Goal: Transaction & Acquisition: Purchase product/service

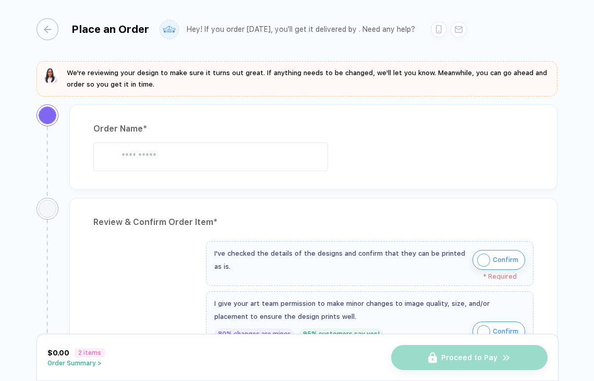
type input "**********"
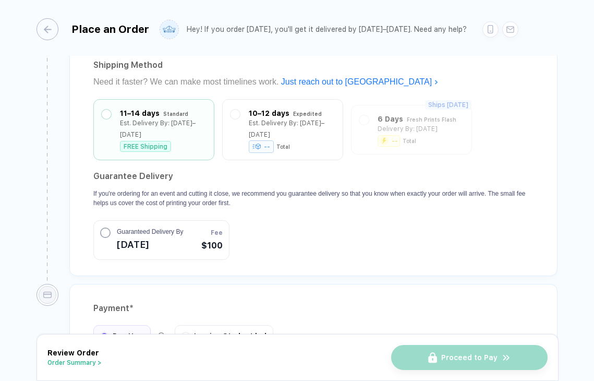
scroll to position [1224, 0]
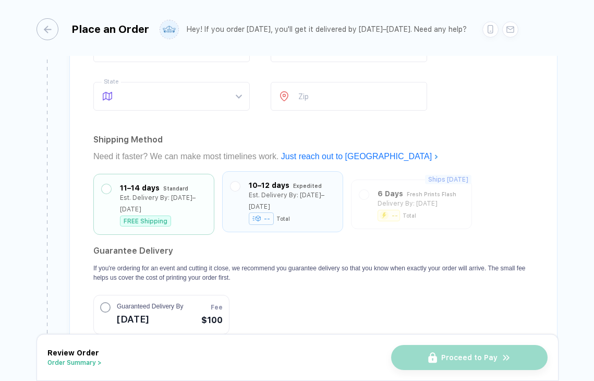
click at [326, 196] on div "10–12 days Expedited Est. Delivery By: Sep 6–8 -- Total" at bounding box center [282, 201] width 104 height 44
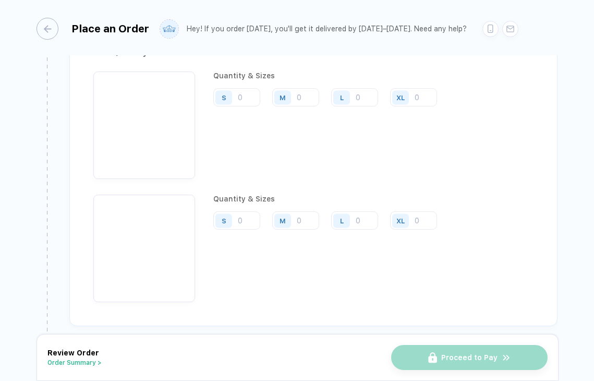
scroll to position [809, 0]
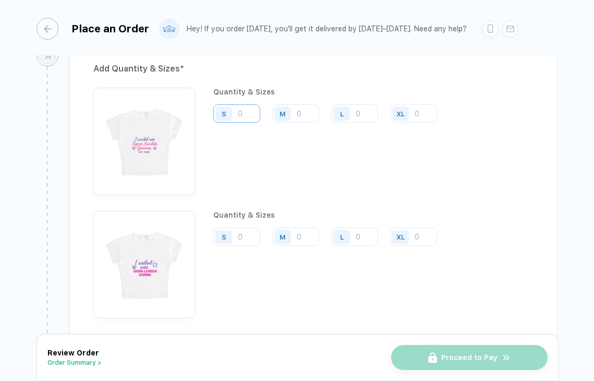
click at [244, 112] on input "number" at bounding box center [236, 113] width 47 height 18
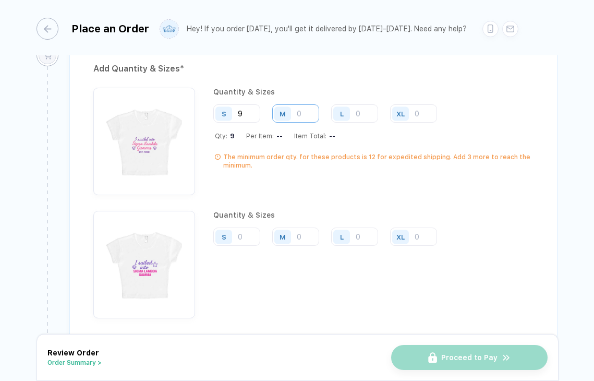
type input "9"
click at [299, 108] on input "number" at bounding box center [295, 113] width 47 height 18
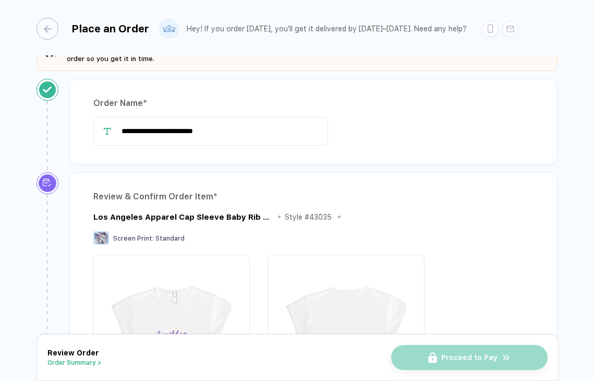
scroll to position [0, 0]
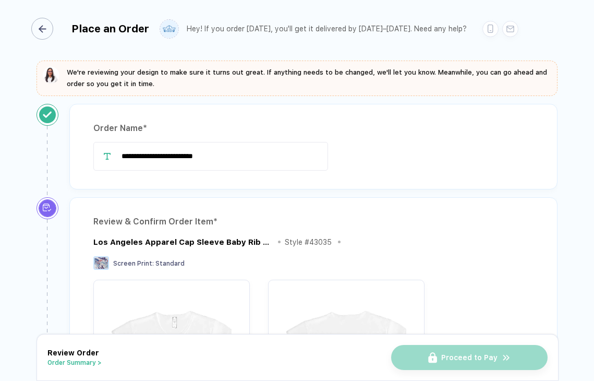
type input "3"
click at [45, 29] on line "button" at bounding box center [42, 29] width 6 height 0
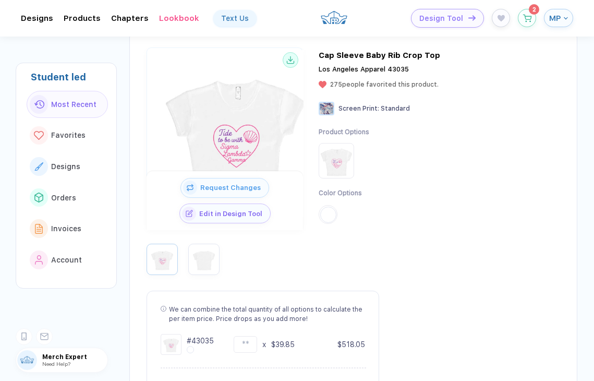
scroll to position [109, 0]
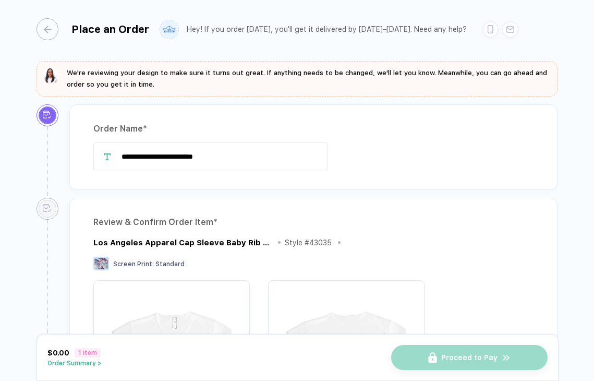
type input "**********"
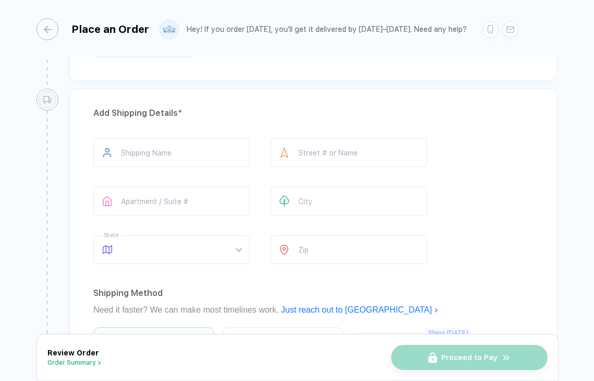
scroll to position [456, 0]
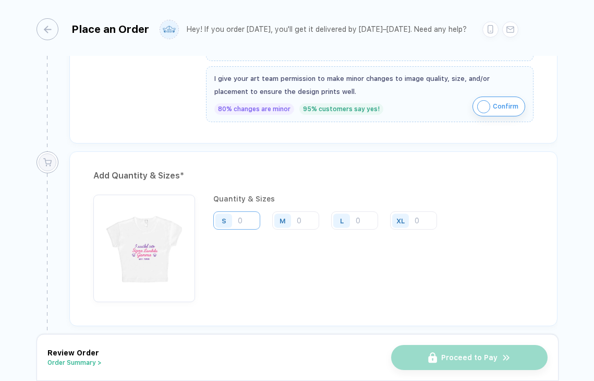
click at [241, 218] on input "number" at bounding box center [236, 220] width 47 height 18
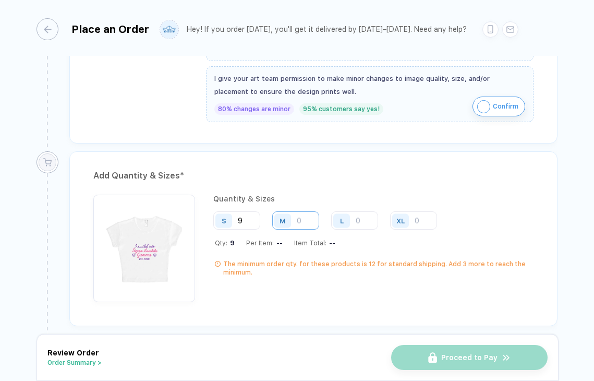
type input "9"
click at [304, 227] on input "number" at bounding box center [295, 220] width 47 height 18
type input "8"
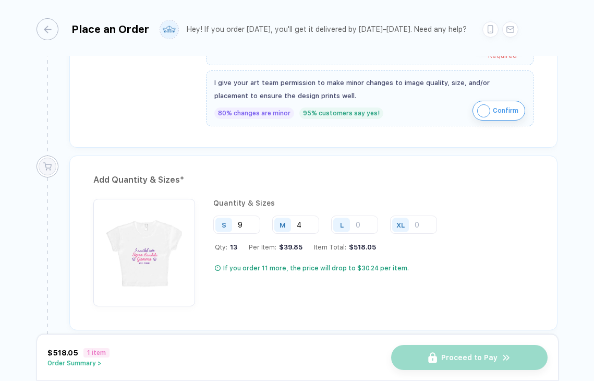
scroll to position [451, 0]
type input "4"
click at [320, 256] on div "Quantity & Sizes S 9 M 4 L XL Qty: 13 Per Item: $39.85 Item Total: $518.05 If y…" at bounding box center [329, 253] width 232 height 107
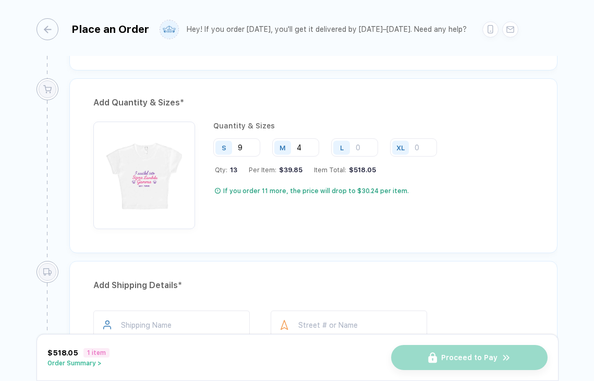
scroll to position [528, 0]
click at [290, 172] on div "$39.85" at bounding box center [289, 171] width 26 height 8
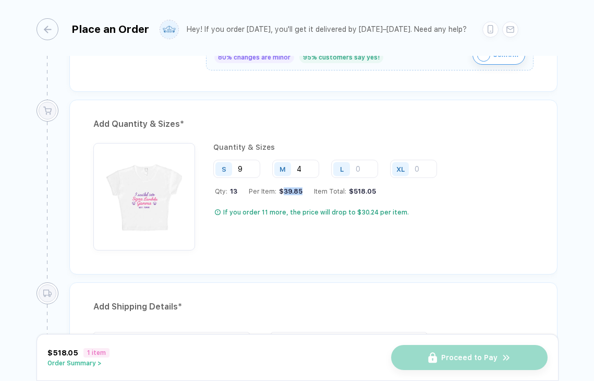
scroll to position [470, 0]
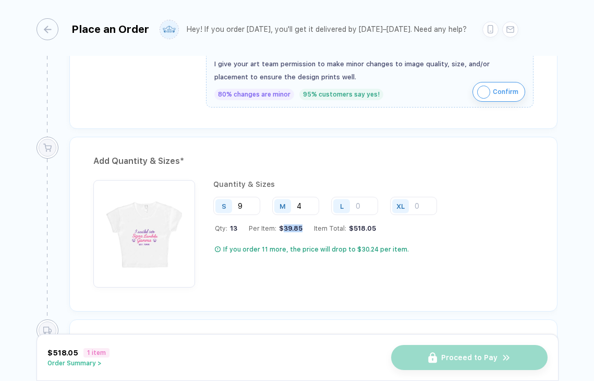
click at [176, 198] on img "button" at bounding box center [144, 230] width 91 height 91
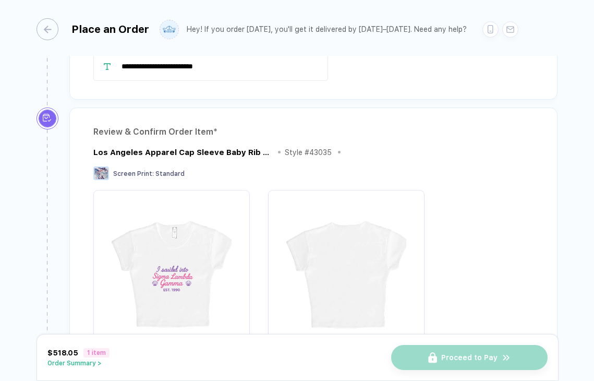
scroll to position [164, 0]
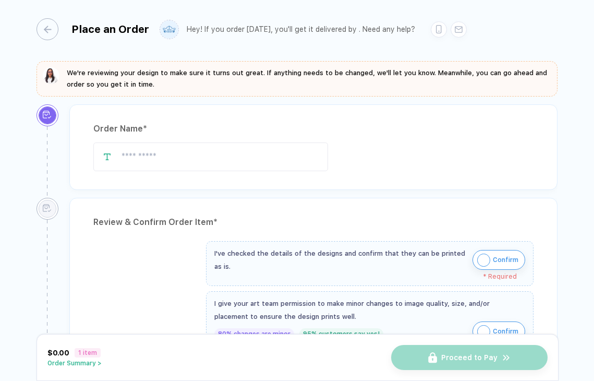
type input "**********"
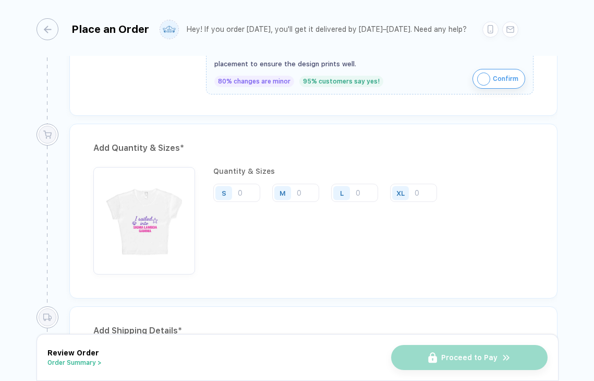
scroll to position [481, 0]
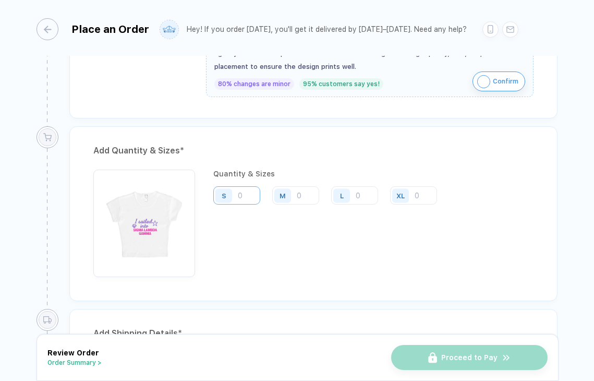
click at [254, 197] on input "number" at bounding box center [236, 195] width 47 height 18
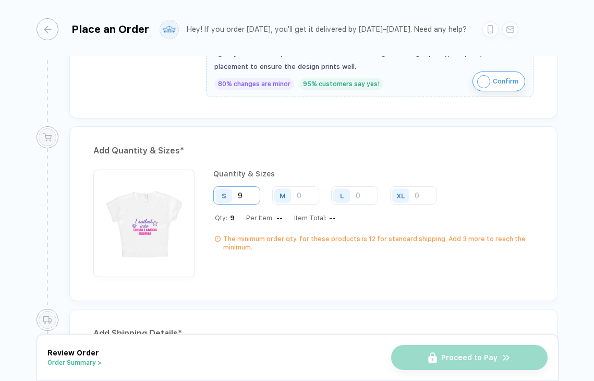
type input "9"
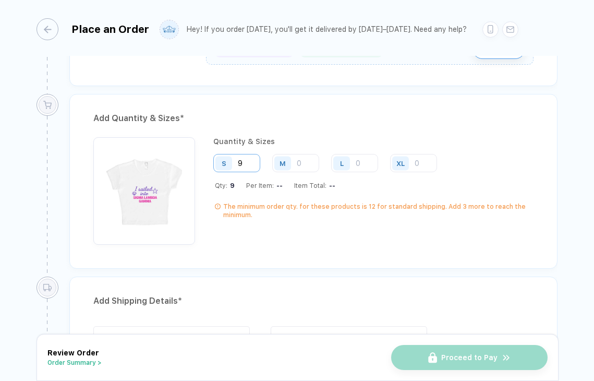
scroll to position [538, 0]
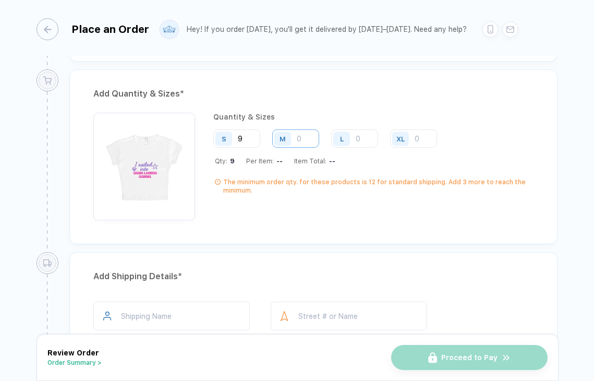
click at [301, 144] on input "number" at bounding box center [295, 138] width 47 height 18
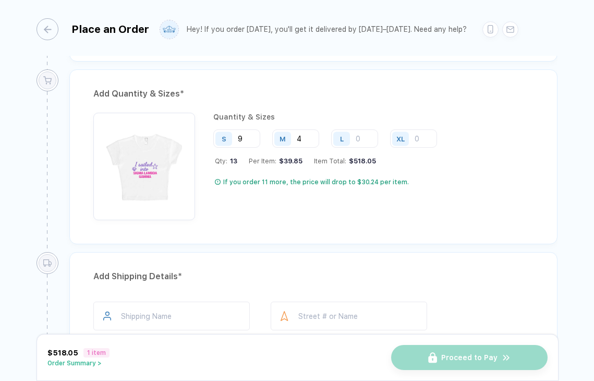
type input "4"
click at [306, 209] on div "Quantity & Sizes S 9 M 4 L XL Qty: 13 Per Item: $39.85 Item Total: $518.05 If y…" at bounding box center [329, 166] width 232 height 107
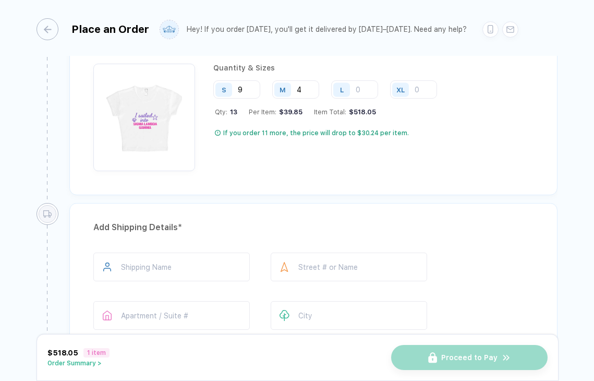
scroll to position [588, 0]
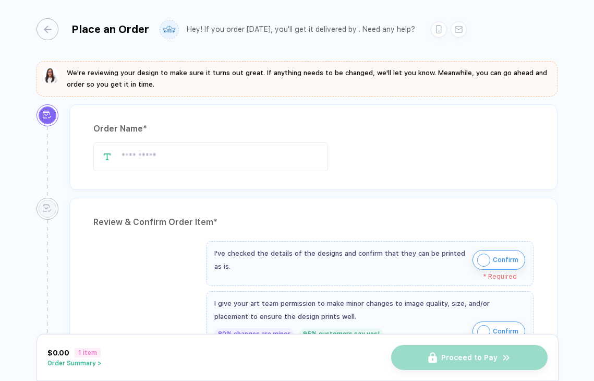
type input "**********"
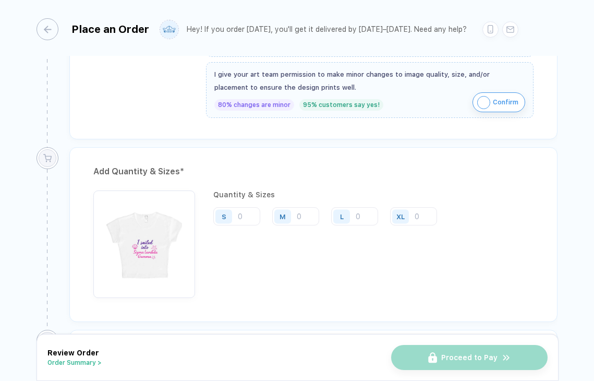
scroll to position [499, 0]
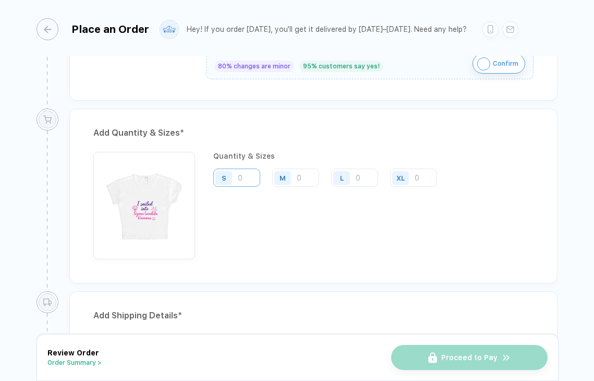
click at [247, 175] on input "number" at bounding box center [236, 177] width 47 height 18
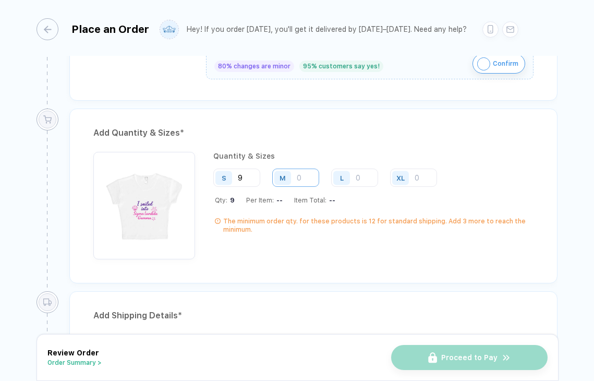
type input "9"
click at [298, 174] on input "number" at bounding box center [295, 177] width 47 height 18
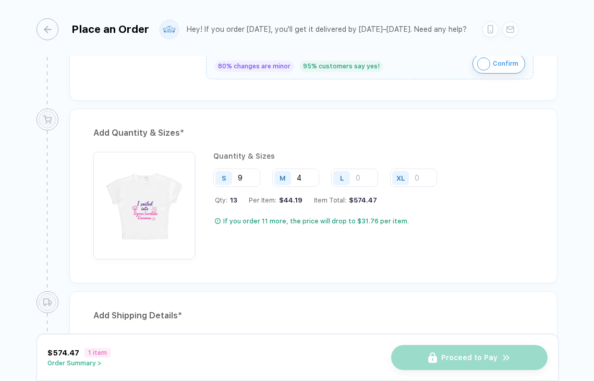
type input "4"
click at [176, 218] on img "button" at bounding box center [144, 202] width 91 height 91
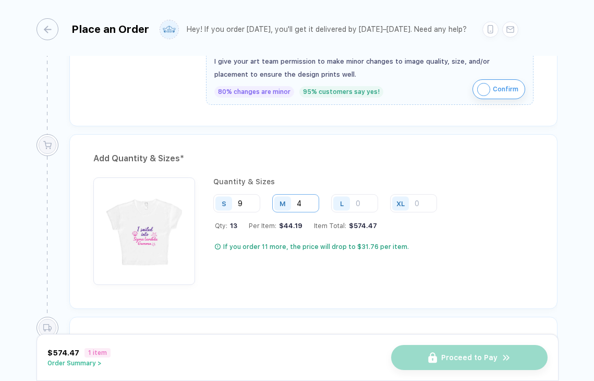
scroll to position [454, 0]
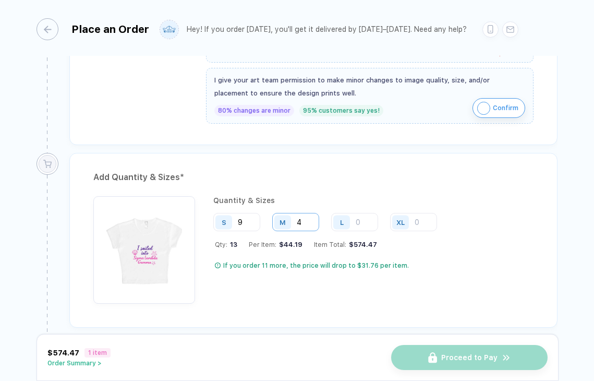
click at [312, 223] on input "4" at bounding box center [295, 222] width 47 height 18
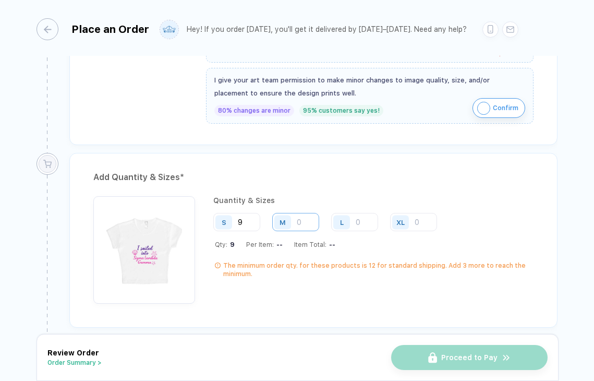
type input "5"
type input "3"
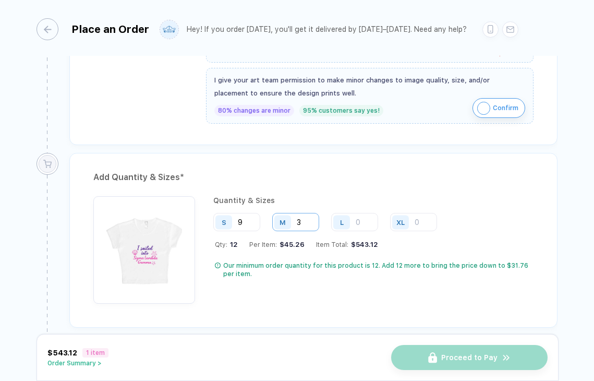
click at [313, 223] on input "3" at bounding box center [295, 222] width 47 height 18
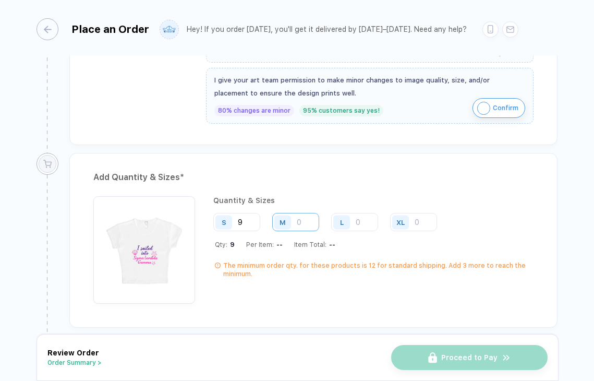
type input "4"
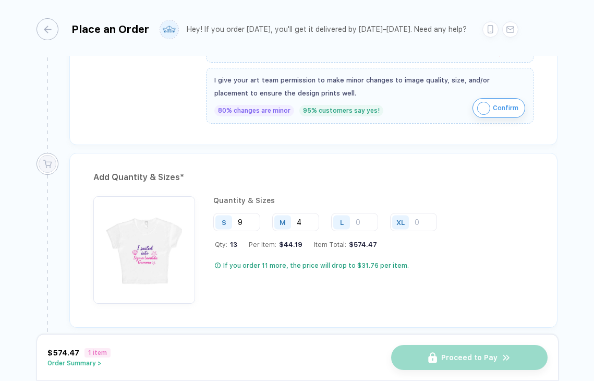
click at [350, 198] on div "Quantity & Sizes" at bounding box center [329, 200] width 232 height 8
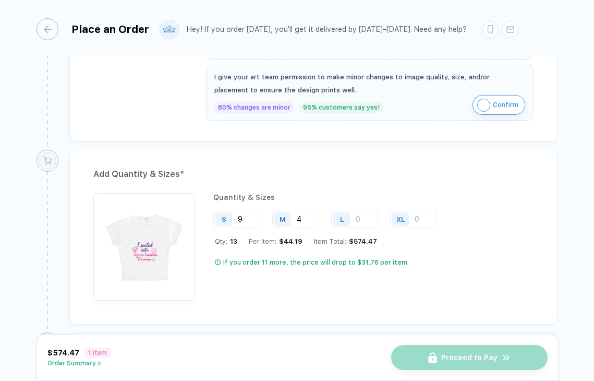
scroll to position [0, 0]
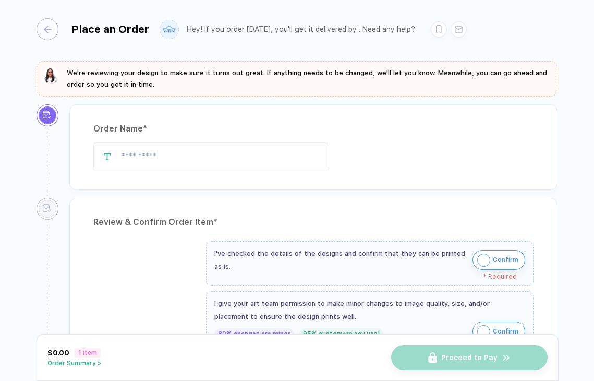
type input "**********"
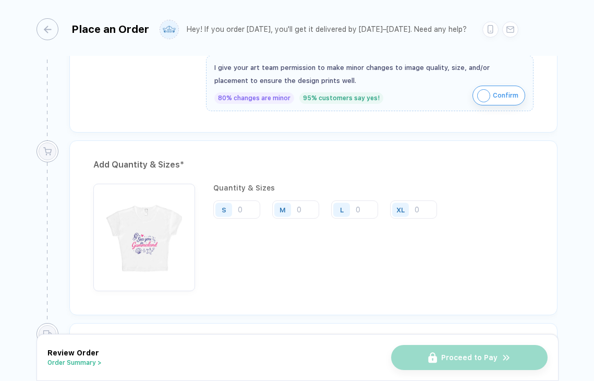
scroll to position [575, 0]
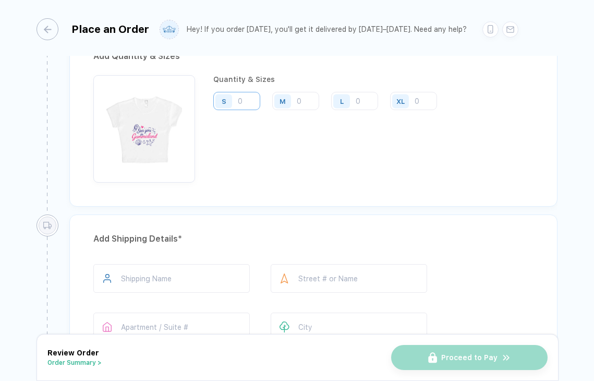
click at [248, 108] on input "number" at bounding box center [236, 101] width 47 height 18
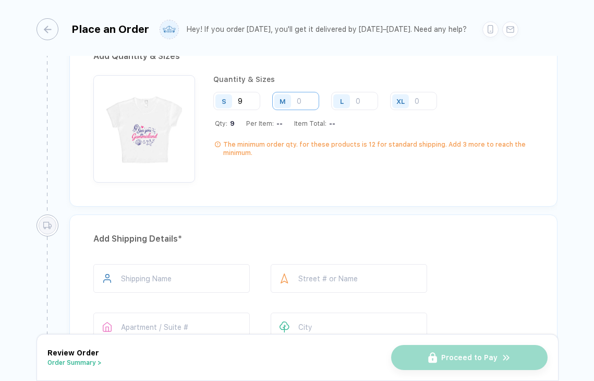
type input "9"
click at [302, 103] on input "number" at bounding box center [295, 101] width 47 height 18
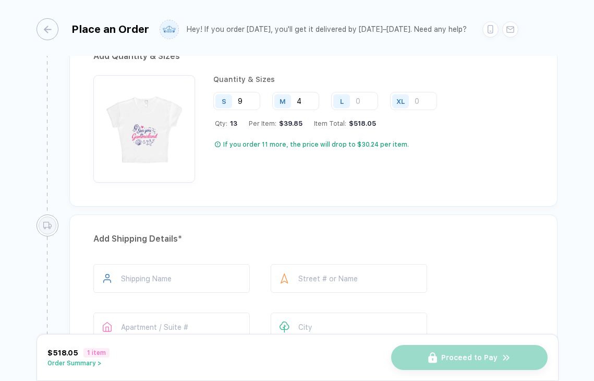
type input "4"
click at [273, 193] on div "Add Quantity & Sizes * Quantity & Sizes S 9 M 4 L XL Qty: 13 Per Item: $39.85 I…" at bounding box center [313, 119] width 488 height 175
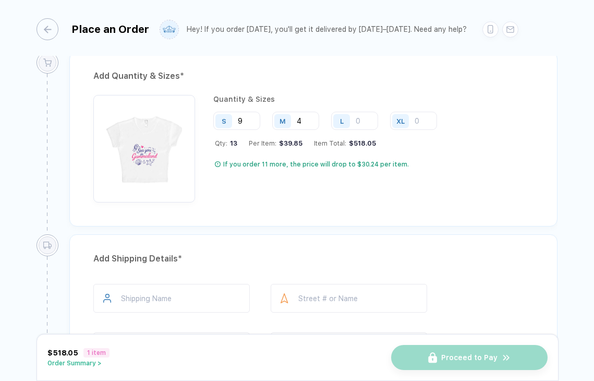
scroll to position [507, 0]
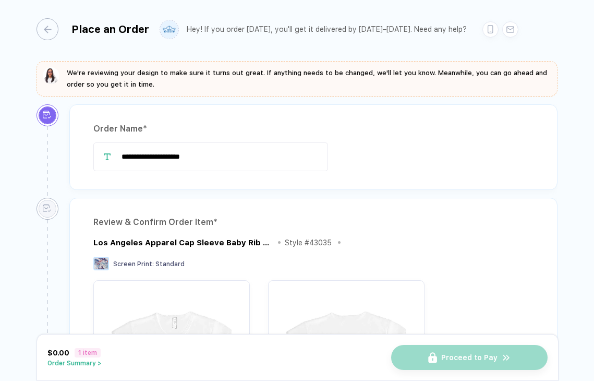
type input "**********"
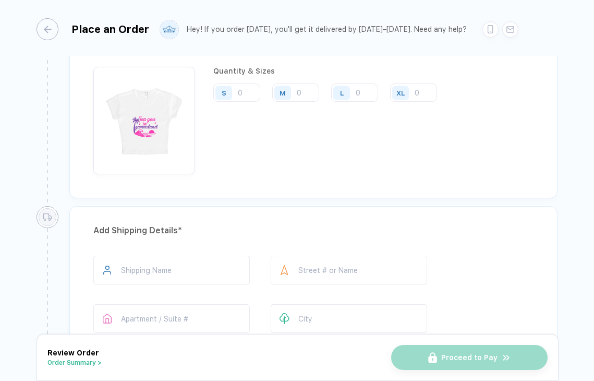
scroll to position [550, 0]
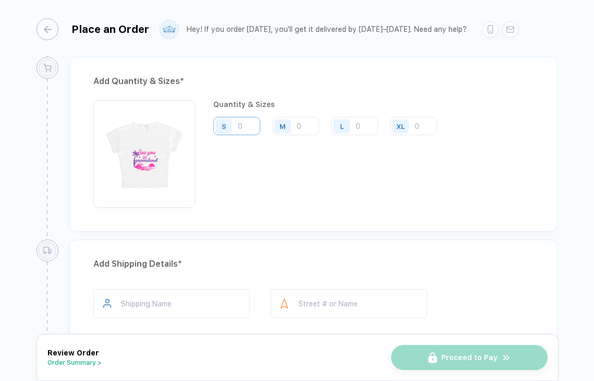
click at [241, 122] on input "number" at bounding box center [236, 126] width 47 height 18
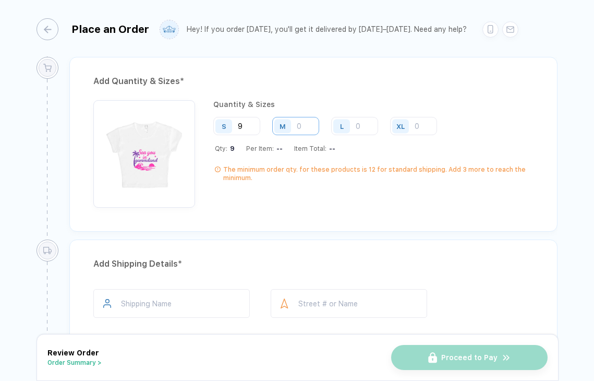
type input "9"
click at [302, 134] on input "number" at bounding box center [295, 126] width 47 height 18
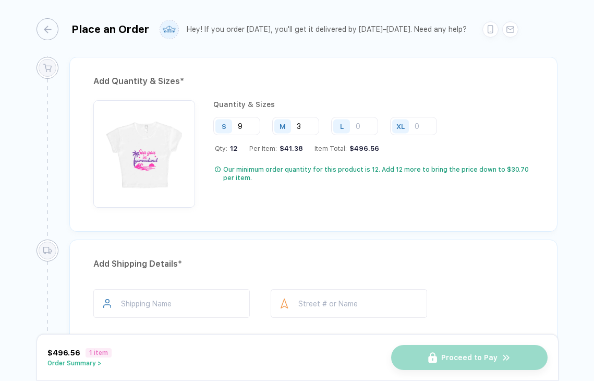
type input "3"
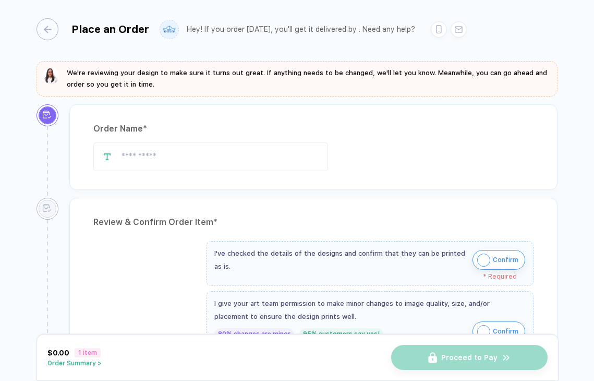
type input "**********"
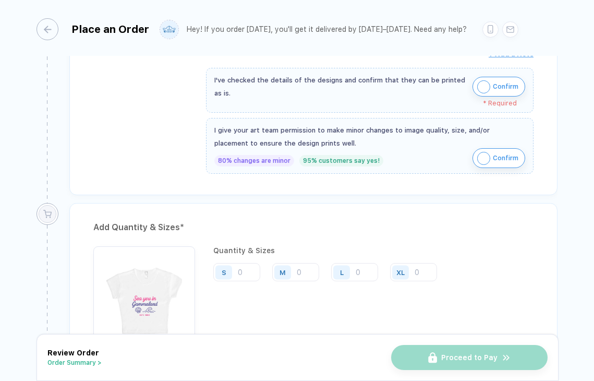
scroll to position [435, 0]
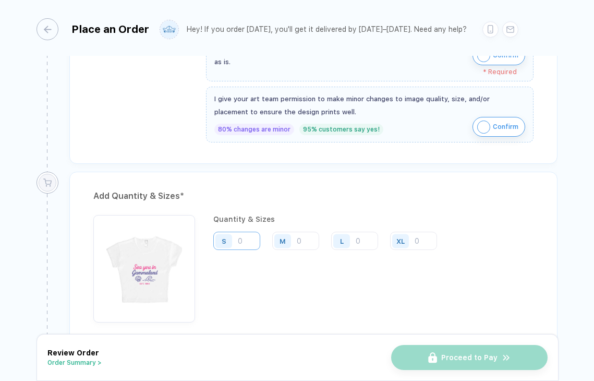
click at [245, 241] on input "number" at bounding box center [236, 241] width 47 height 18
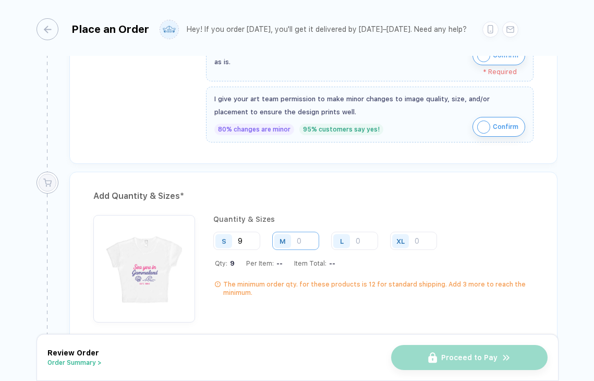
type input "9"
click at [298, 237] on input "number" at bounding box center [295, 241] width 47 height 18
type input "3"
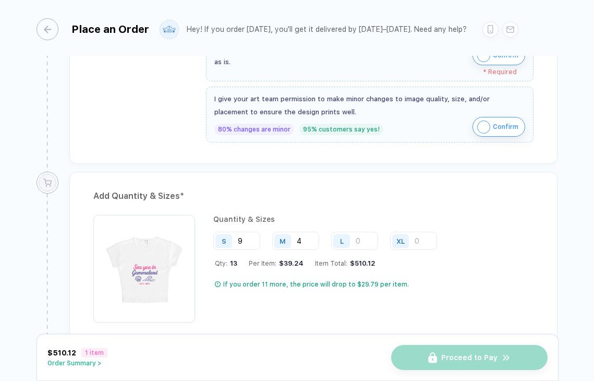
type input "4"
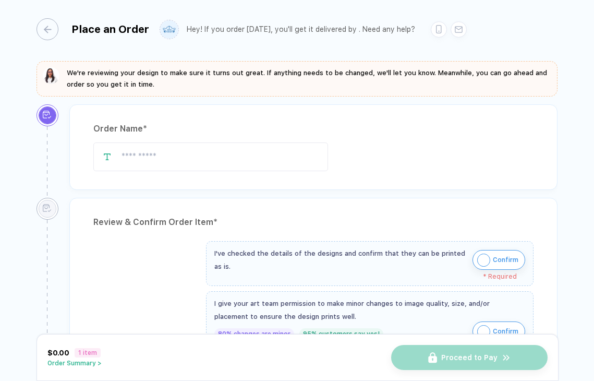
type input "**********"
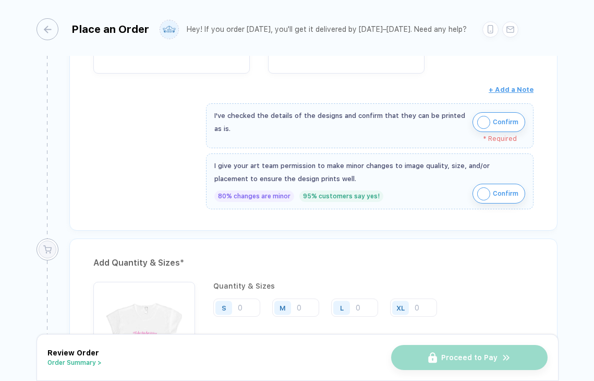
scroll to position [433, 0]
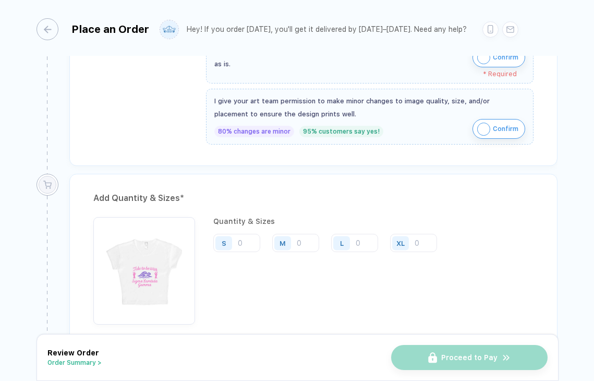
click at [246, 253] on div "Quantity & Sizes S M L XL" at bounding box center [329, 270] width 232 height 107
click at [249, 241] on input "number" at bounding box center [236, 243] width 47 height 18
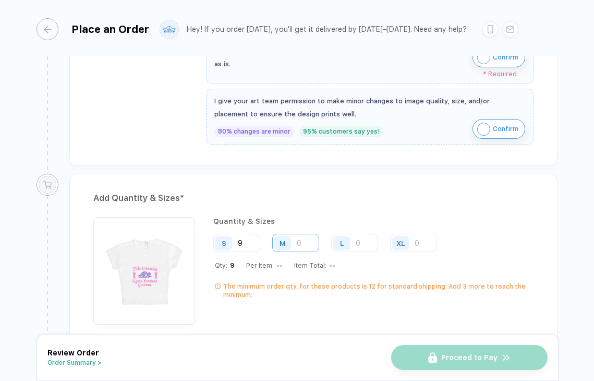
type input "9"
click at [300, 236] on input "number" at bounding box center [295, 243] width 47 height 18
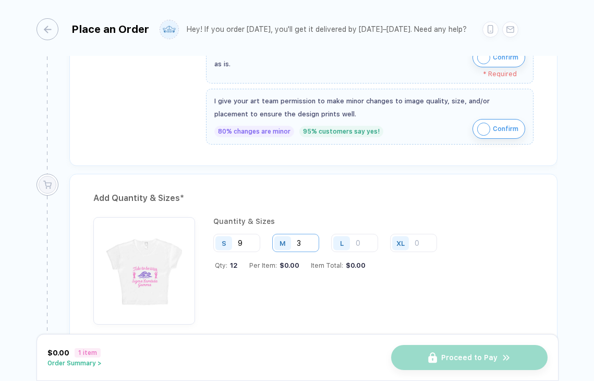
type input "3"
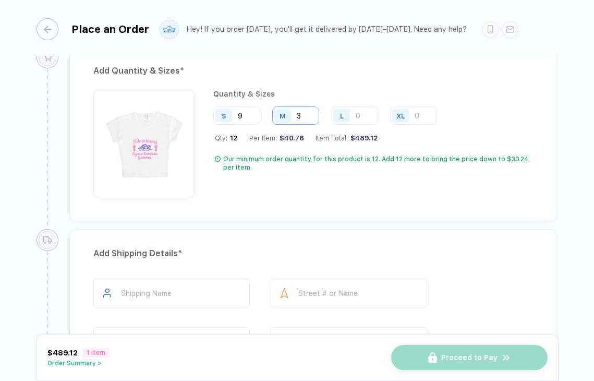
scroll to position [562, 0]
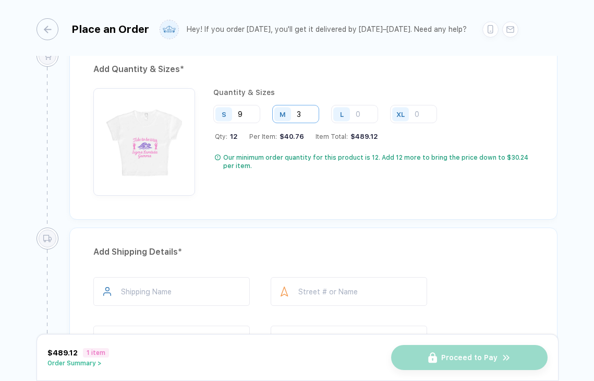
click at [308, 113] on input "3" at bounding box center [295, 114] width 47 height 18
click at [358, 112] on input "number" at bounding box center [354, 114] width 47 height 18
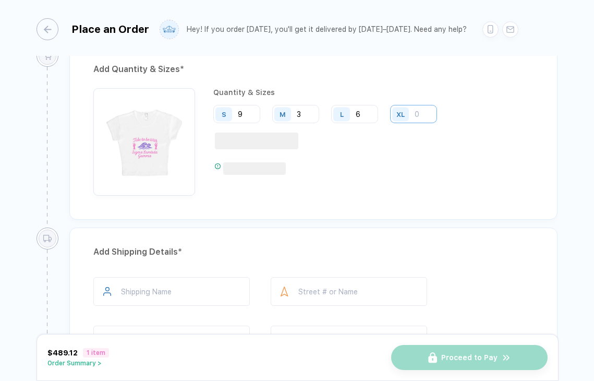
type input "6"
click at [415, 110] on input "number" at bounding box center [413, 114] width 47 height 18
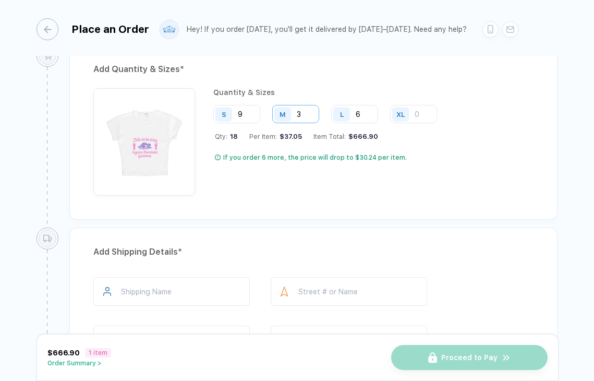
click at [304, 115] on input "3" at bounding box center [295, 114] width 47 height 18
type input "9"
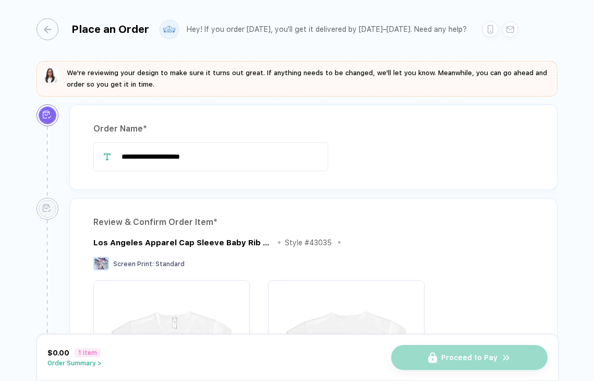
type input "**********"
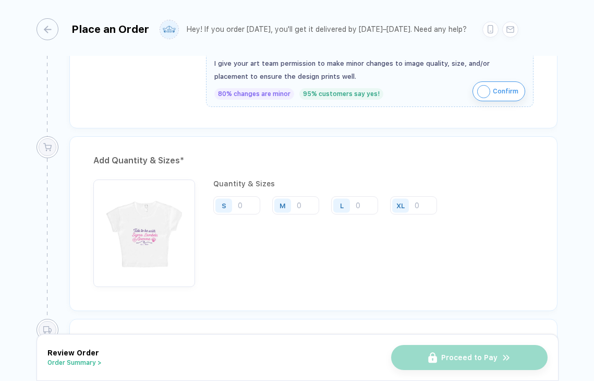
scroll to position [469, 0]
click at [246, 207] on input "number" at bounding box center [236, 207] width 47 height 18
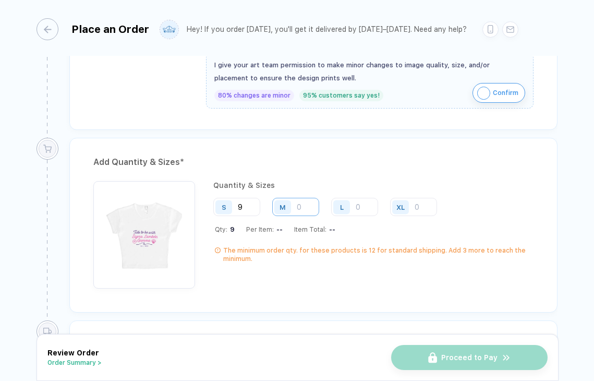
type input "9"
click at [301, 207] on input "number" at bounding box center [295, 207] width 47 height 18
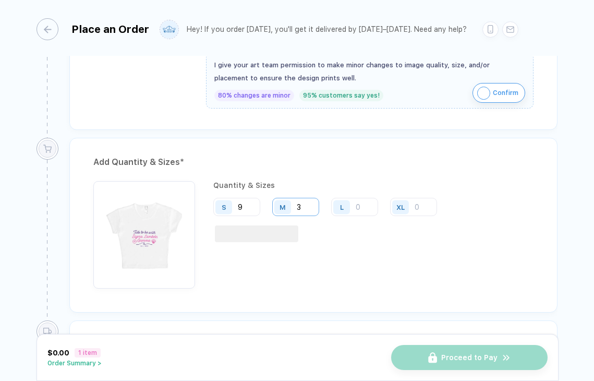
type input "3"
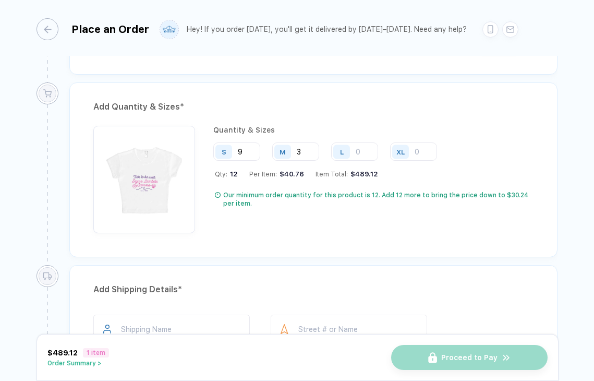
scroll to position [485, 0]
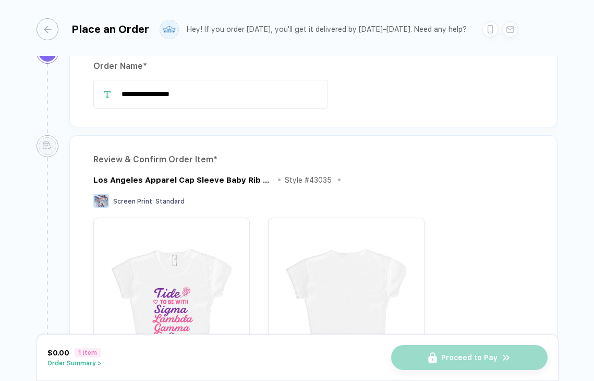
type input "**********"
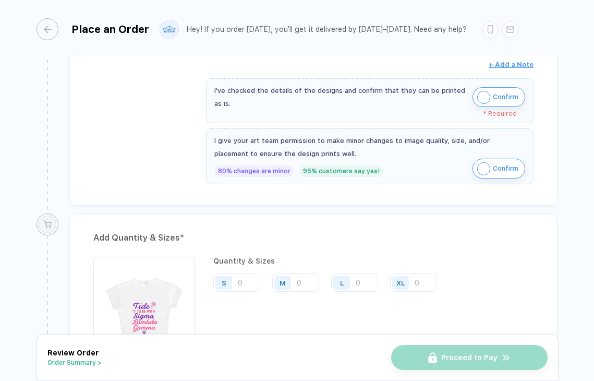
scroll to position [428, 0]
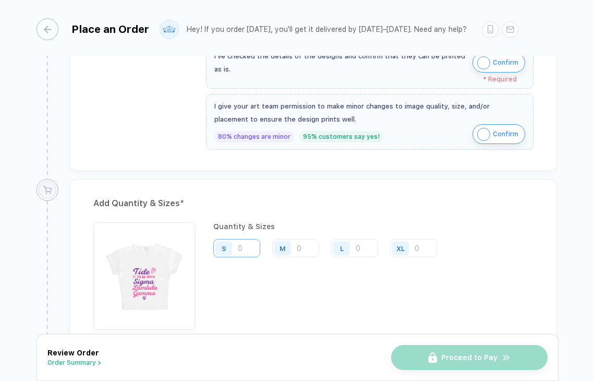
click at [247, 249] on input "number" at bounding box center [236, 248] width 47 height 18
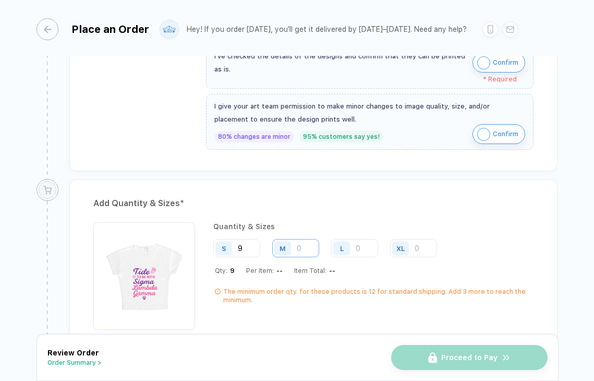
type input "9"
click at [310, 244] on input "number" at bounding box center [295, 248] width 47 height 18
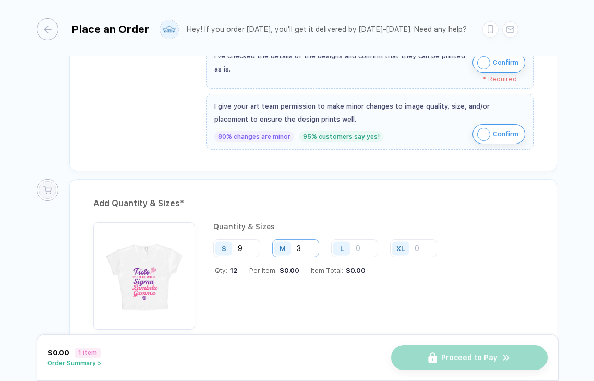
type input "3"
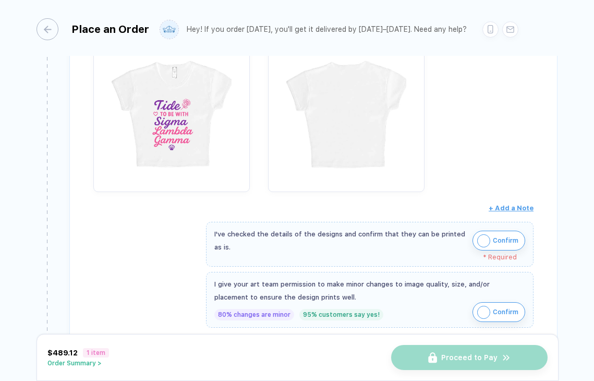
scroll to position [375, 0]
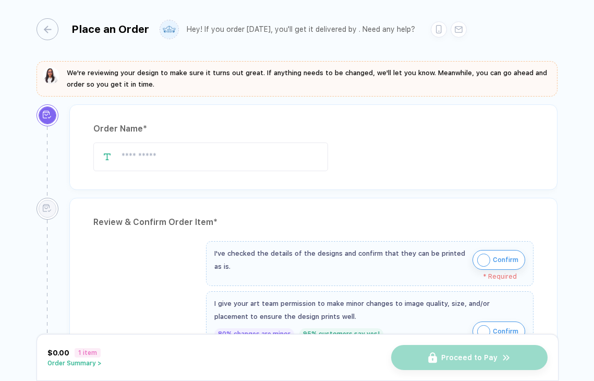
type input "**********"
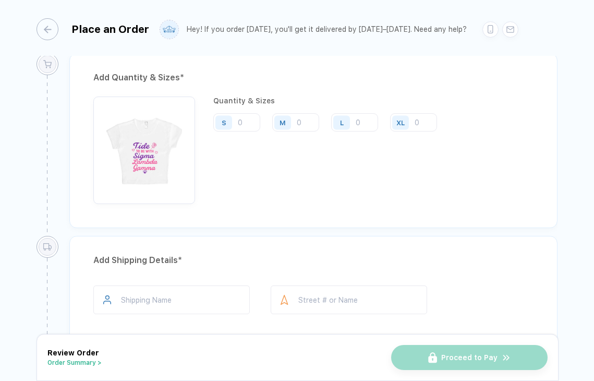
scroll to position [554, 0]
click at [245, 115] on input "number" at bounding box center [236, 122] width 47 height 18
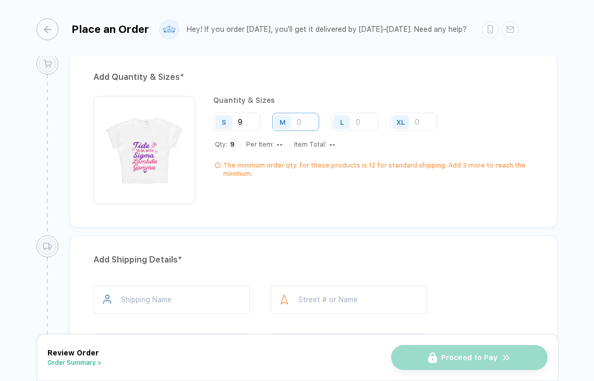
type input "9"
click at [300, 128] on input "number" at bounding box center [295, 122] width 47 height 18
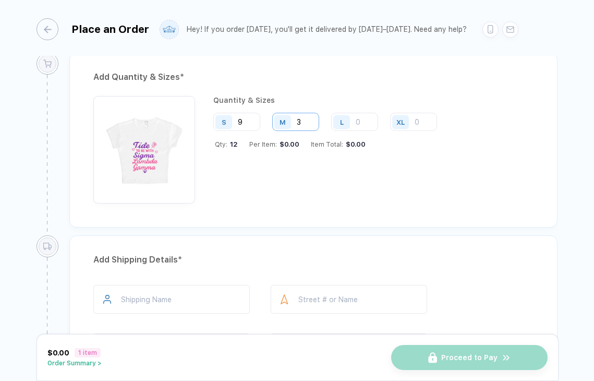
type input "3"
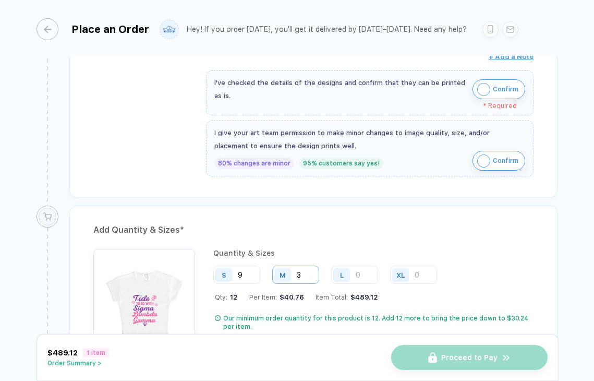
scroll to position [412, 0]
